Goal: Find specific page/section: Find specific page/section

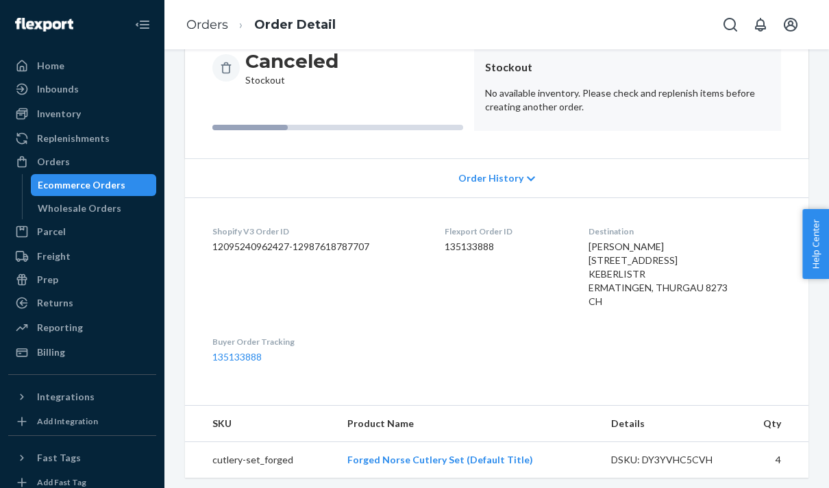
scroll to position [153, 0]
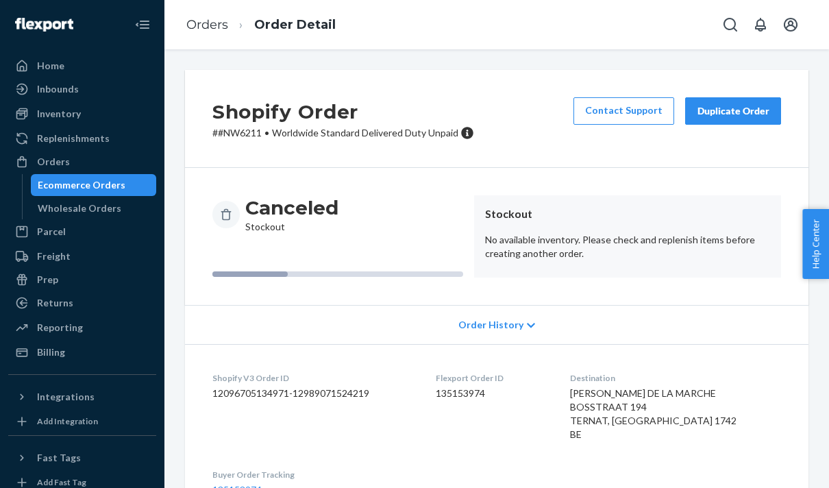
scroll to position [175, 0]
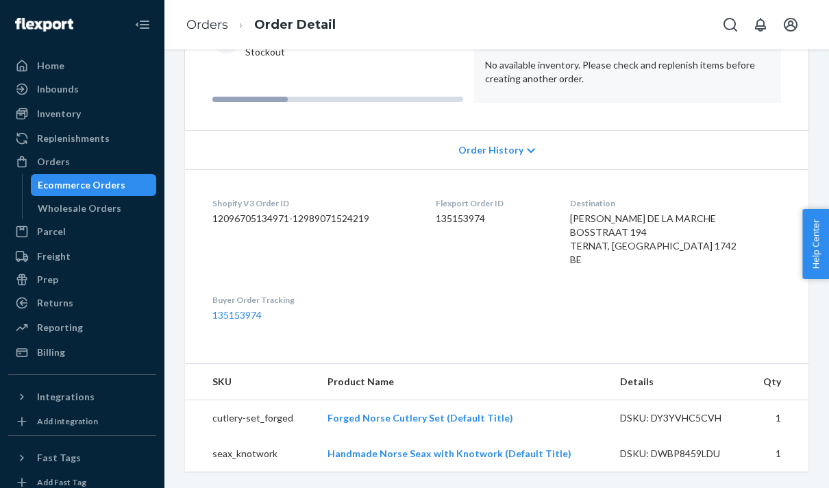
click at [415, 276] on dl "Shopify V3 Order ID 12096705134971-12989071524219 Flexport Order ID 135153974 D…" at bounding box center [497, 259] width 624 height 180
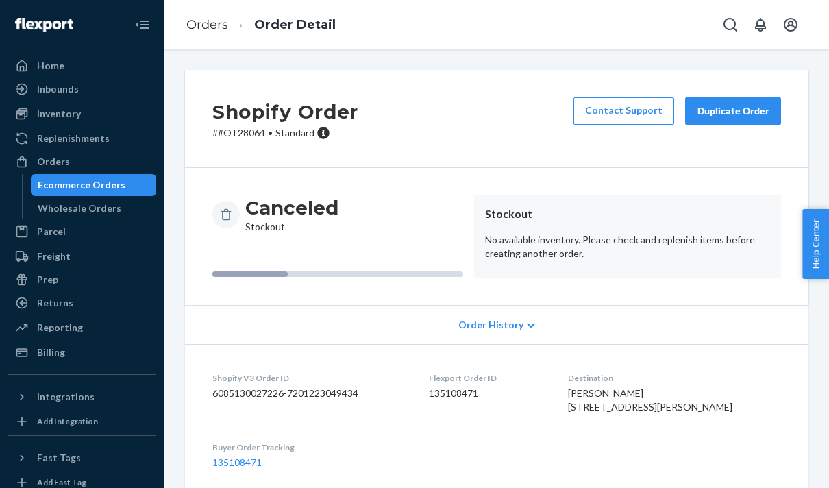
scroll to position [210, 0]
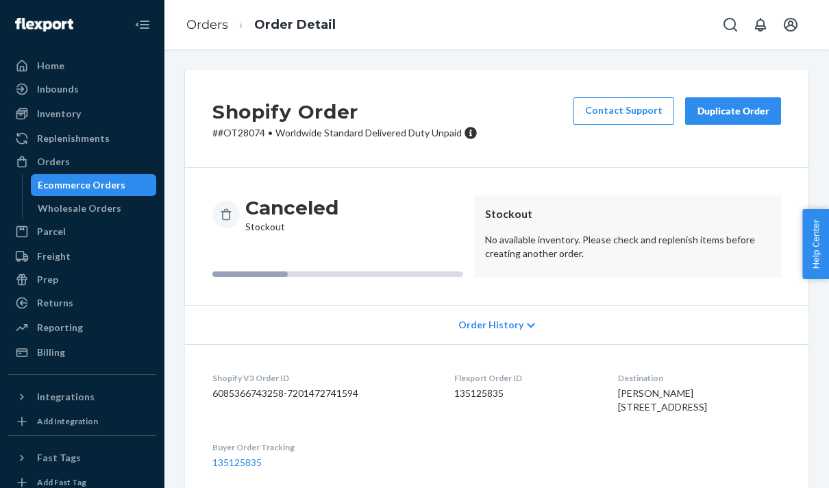
scroll to position [139, 0]
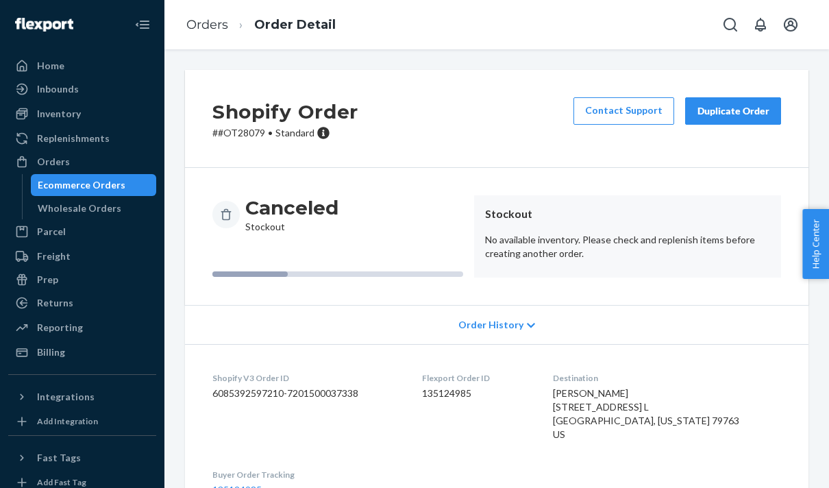
scroll to position [153, 0]
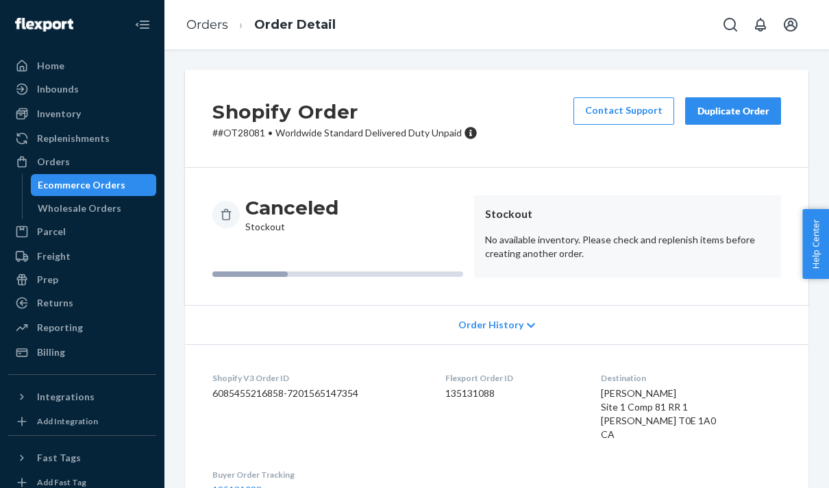
scroll to position [139, 0]
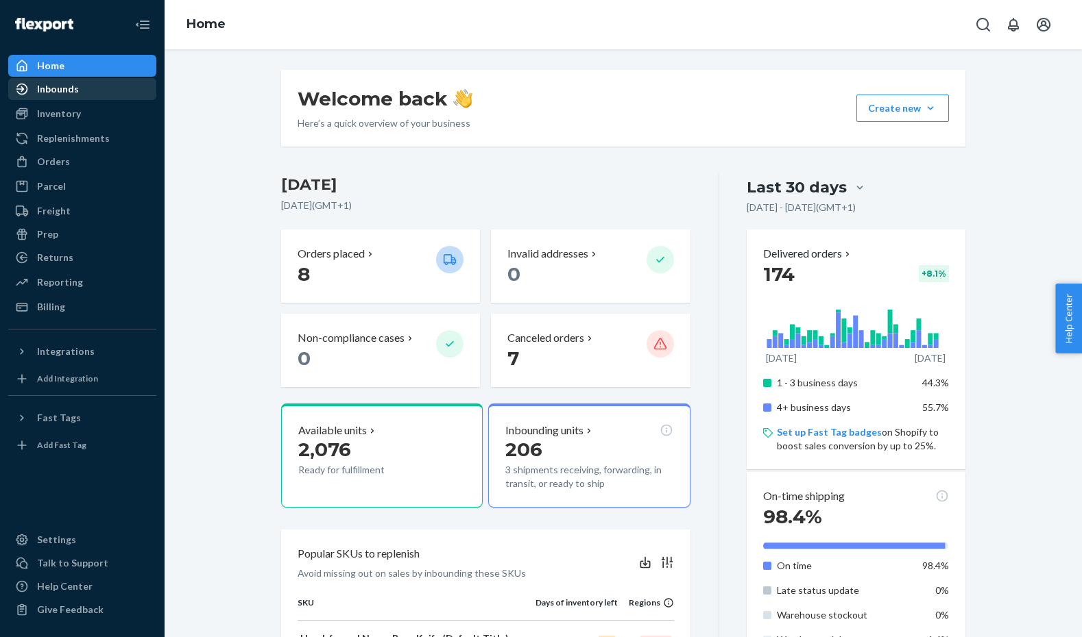
click at [124, 90] on div "Inbounds" at bounding box center [82, 89] width 145 height 19
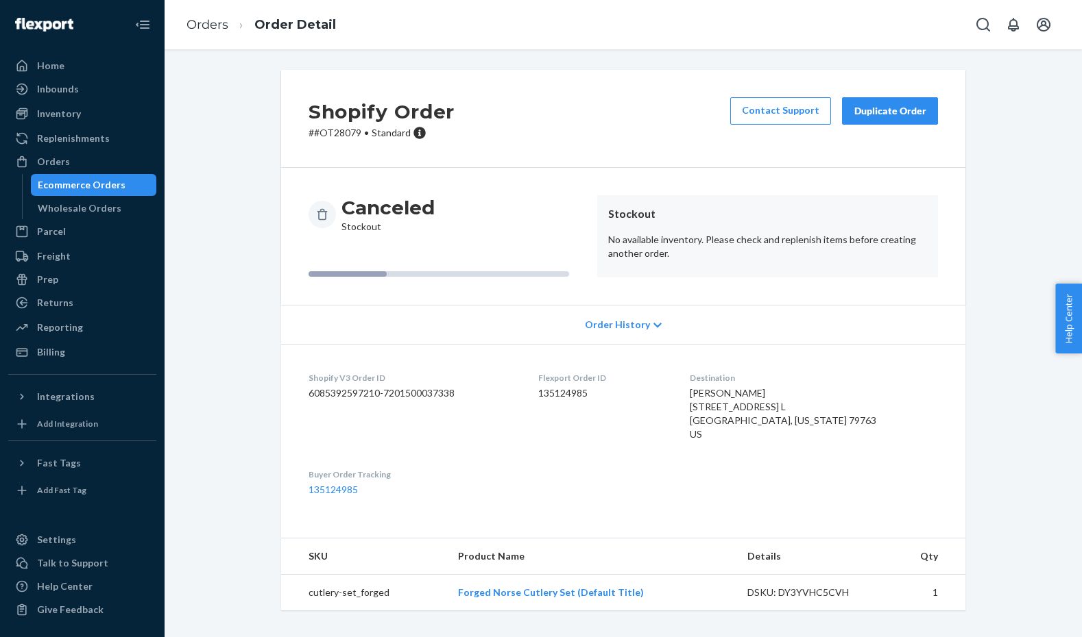
scroll to position [3, 0]
click at [668, 447] on div "Flexport Order ID 135124985" at bounding box center [603, 409] width 130 height 75
